Goal: Information Seeking & Learning: Learn about a topic

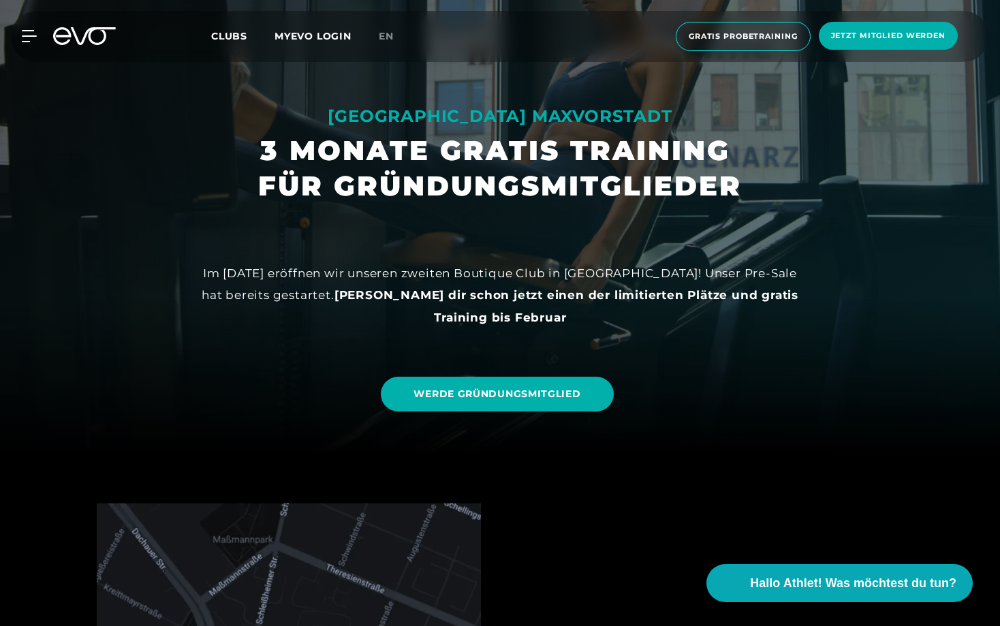
scroll to position [172, 0]
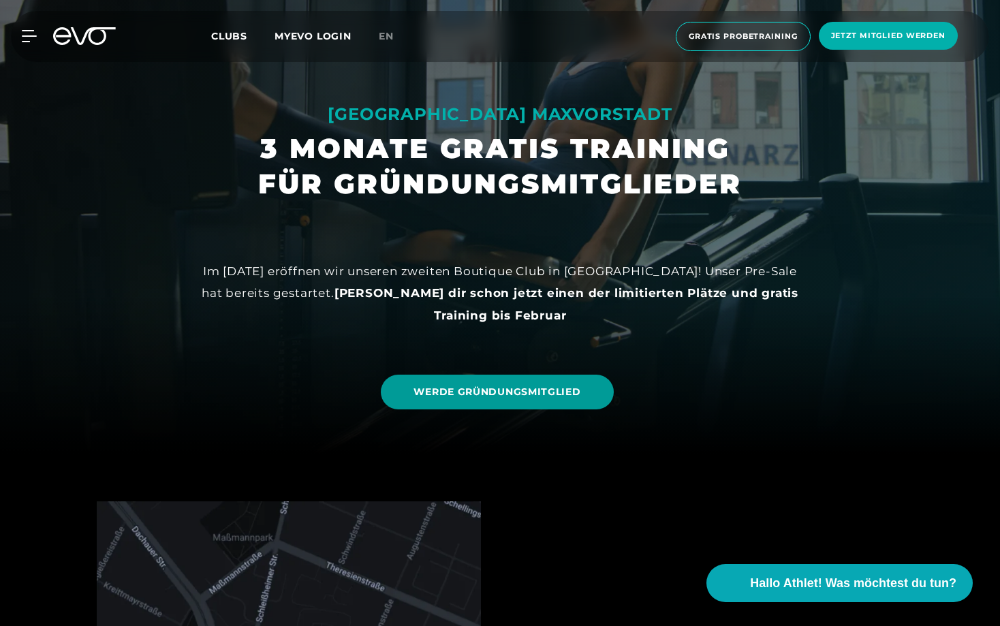
click at [501, 396] on span "WERDE GRÜNDUNGSMITGLIED" at bounding box center [497, 392] width 167 height 14
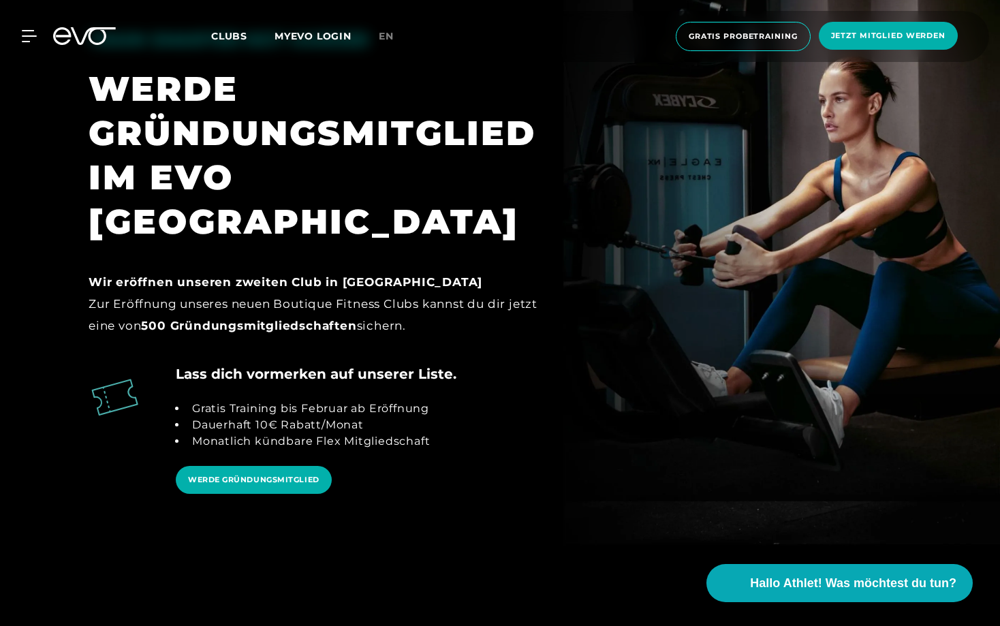
scroll to position [1430, 0]
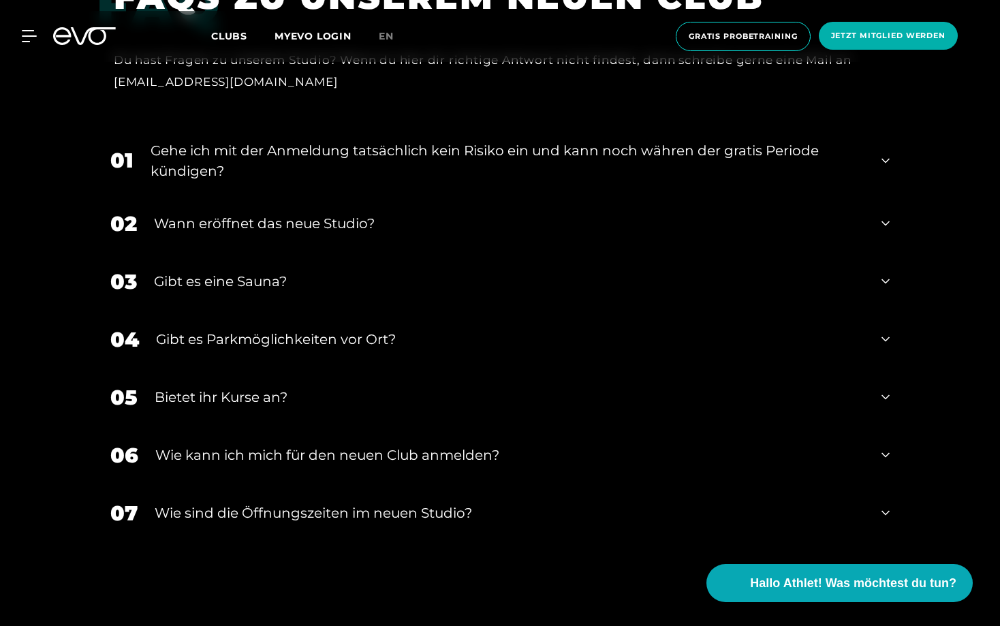
click at [363, 503] on div "​Wie sind die Öffnungszeiten im neuen Studio?" at bounding box center [510, 513] width 710 height 20
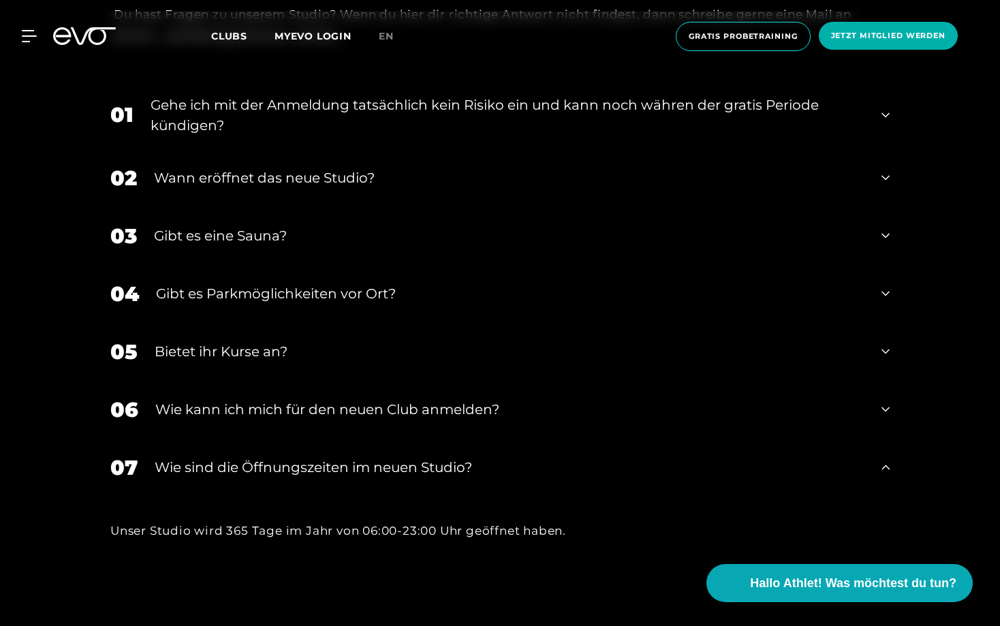
scroll to position [3058, 0]
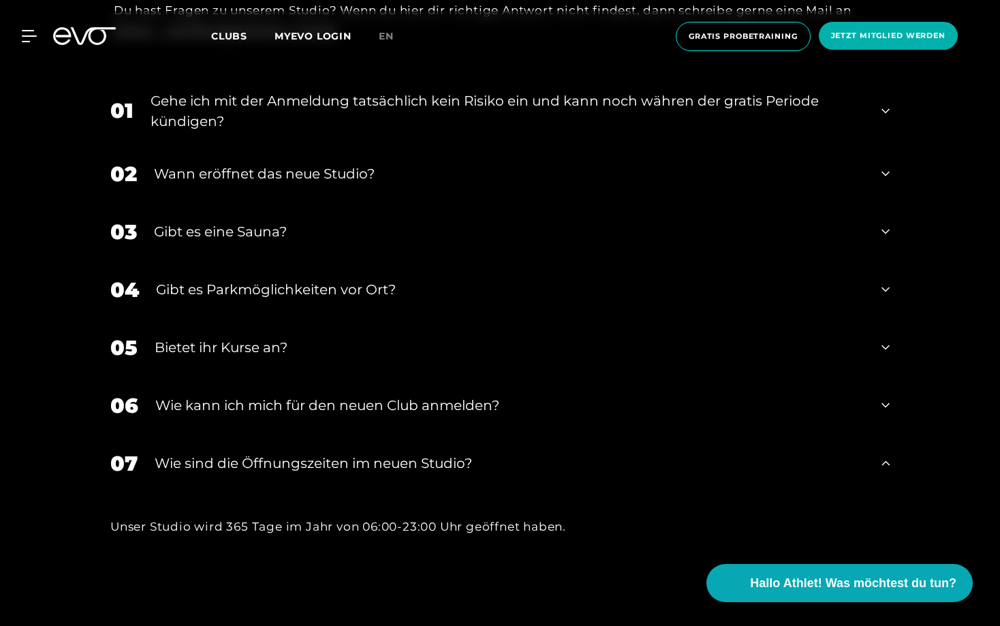
click at [414, 453] on div "​Wie sind die Öffnungszeiten im neuen Studio?" at bounding box center [510, 463] width 710 height 20
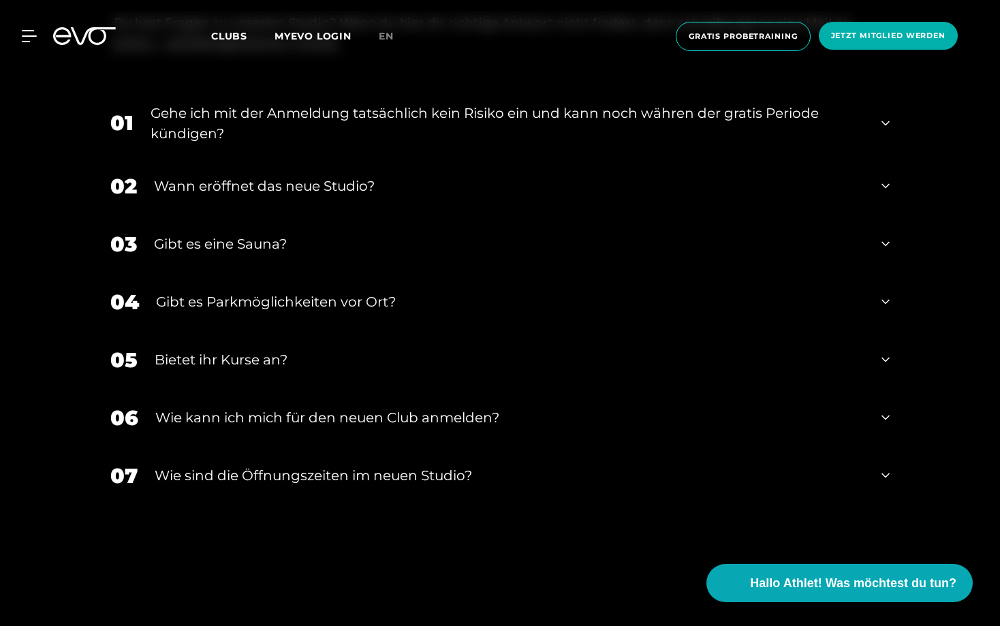
scroll to position [3045, 0]
click at [508, 350] on div "Bietet ihr Kurse an?" at bounding box center [510, 360] width 710 height 20
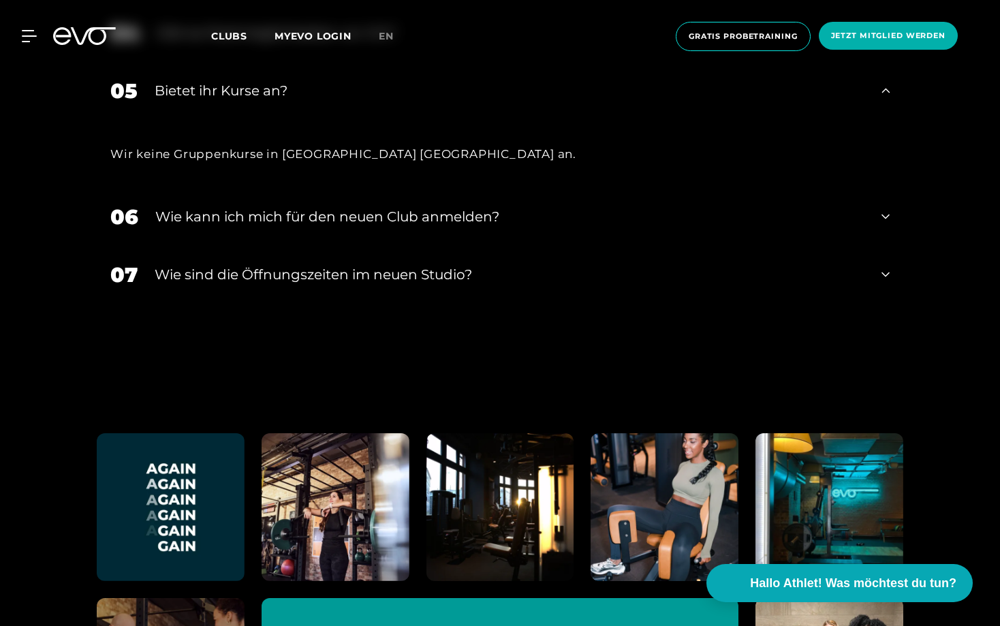
scroll to position [3313, 0]
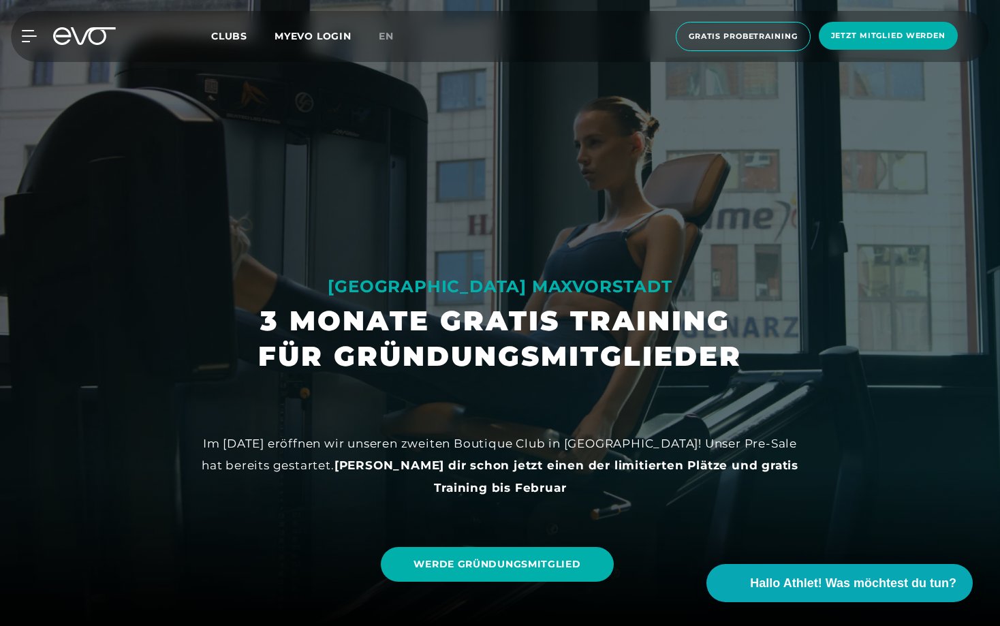
scroll to position [287, 0]
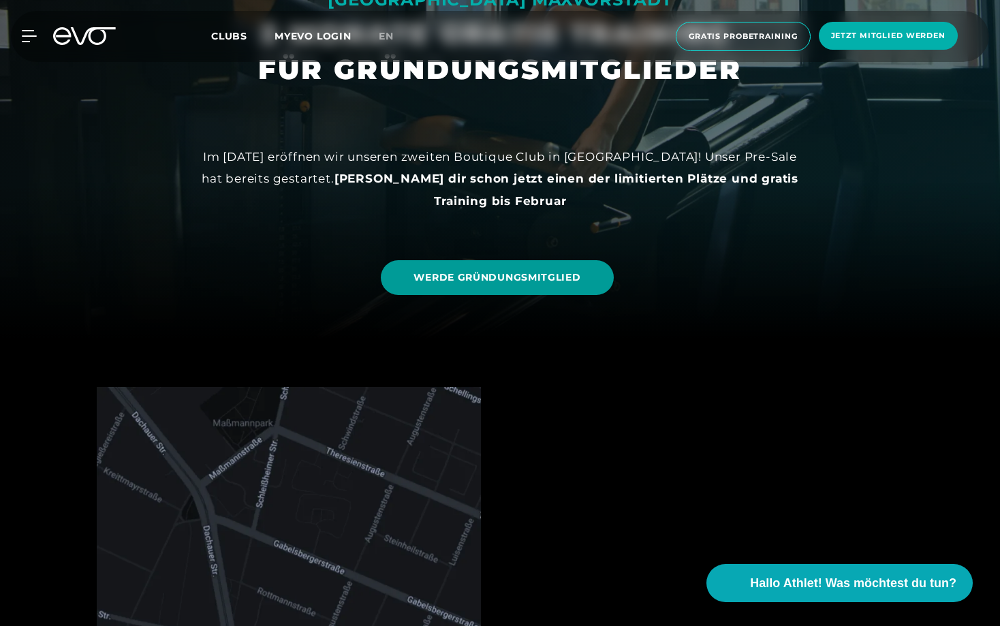
click at [497, 271] on span "WERDE GRÜNDUNGSMITGLIED" at bounding box center [497, 278] width 167 height 14
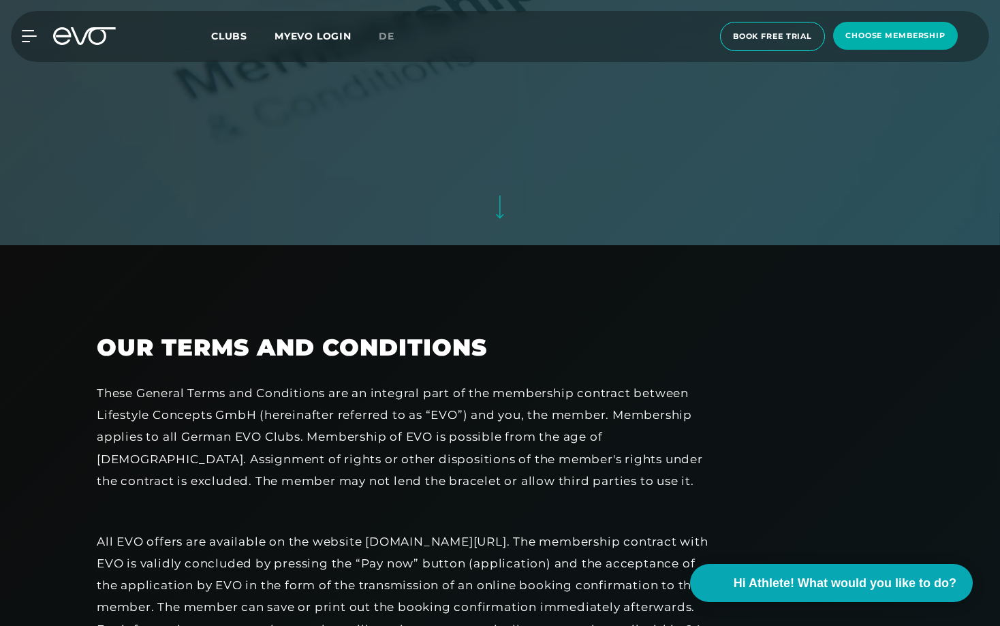
scroll to position [695, 0]
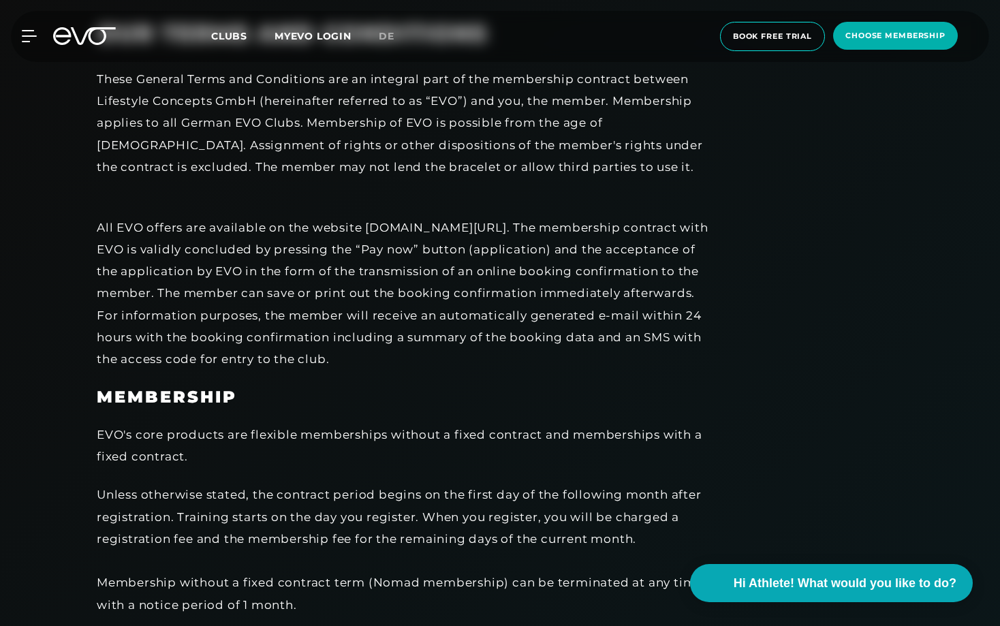
click at [511, 287] on div "All EVO offers are available on the website [DOMAIN_NAME][URL]. The membership …" at bounding box center [403, 282] width 613 height 176
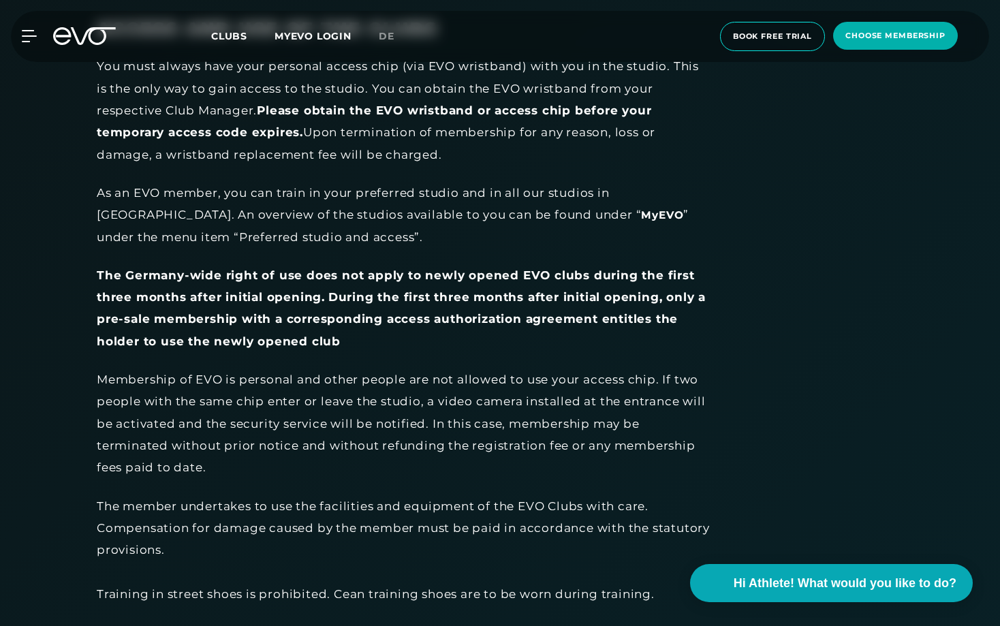
scroll to position [2592, 0]
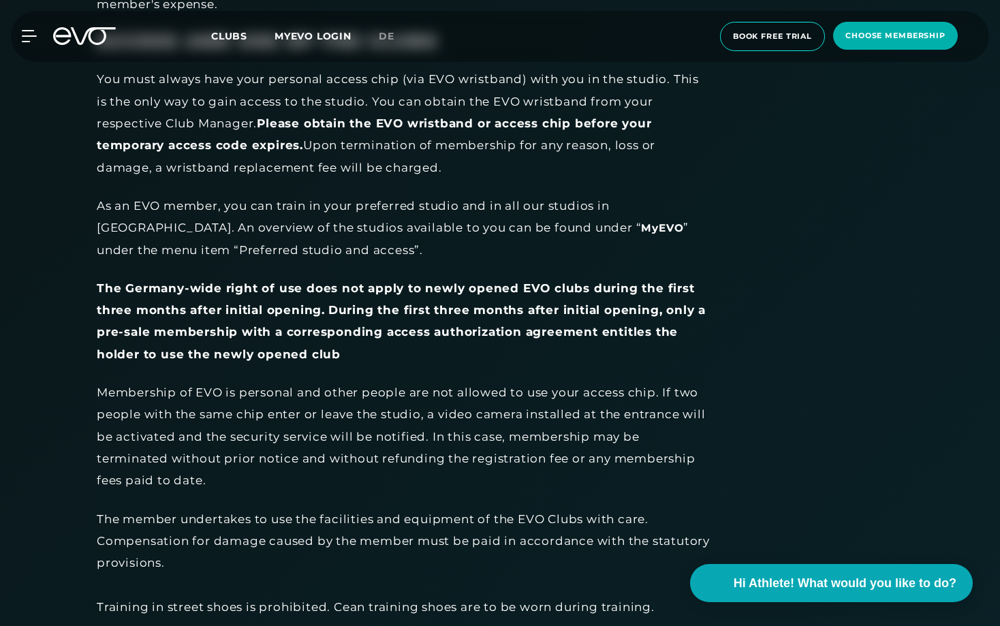
click at [457, 448] on div "Membership of EVO is personal and other people are not allowed to use your acce…" at bounding box center [403, 437] width 613 height 110
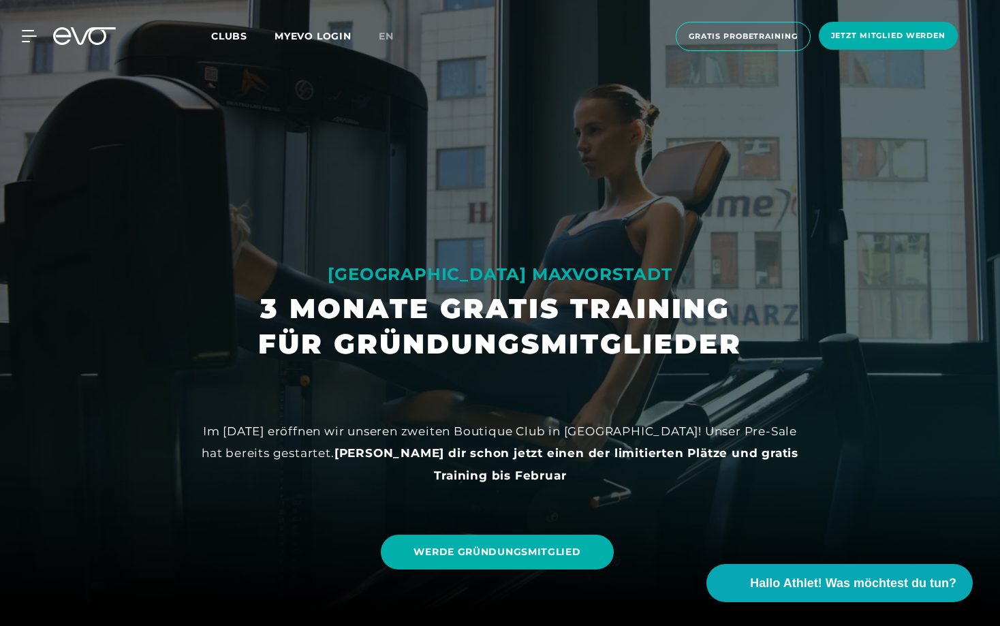
scroll to position [14, 0]
